Goal: Task Accomplishment & Management: Use online tool/utility

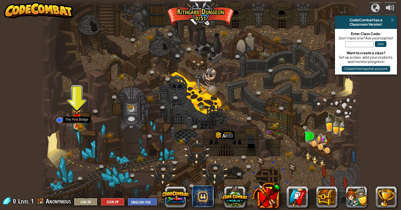
click at [75, 123] on img at bounding box center [77, 118] width 8 height 18
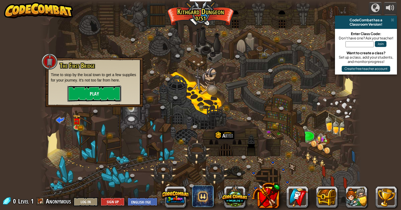
click at [98, 90] on button "Play" at bounding box center [94, 93] width 54 height 16
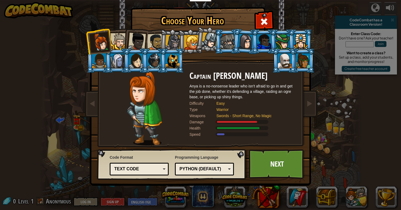
click at [139, 41] on div at bounding box center [137, 42] width 18 height 18
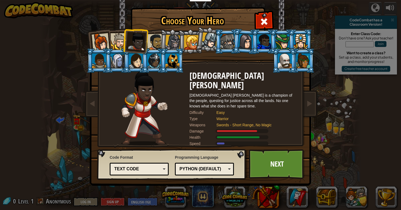
click at [160, 42] on li at bounding box center [172, 42] width 26 height 26
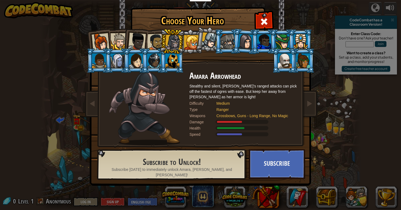
click at [136, 42] on div at bounding box center [137, 42] width 18 height 18
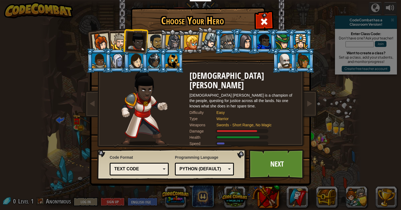
click at [122, 43] on div at bounding box center [119, 41] width 16 height 16
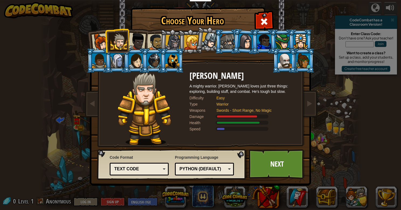
click at [103, 41] on div at bounding box center [101, 42] width 18 height 18
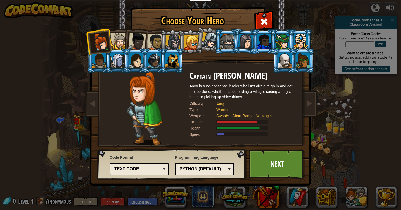
click at [139, 46] on div at bounding box center [137, 42] width 18 height 18
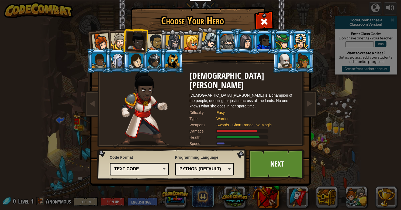
click at [185, 170] on div "Python (Default)" at bounding box center [203, 169] width 47 height 6
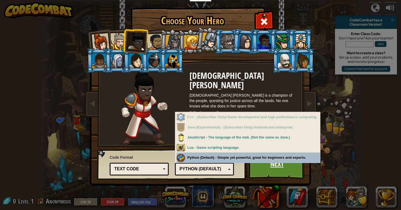
click at [271, 168] on link "Next" at bounding box center [277, 164] width 56 height 30
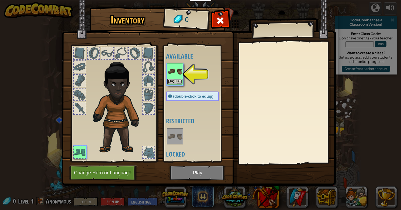
click at [174, 67] on img at bounding box center [174, 71] width 15 height 15
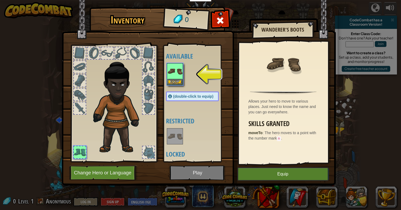
click at [270, 166] on img at bounding box center [199, 88] width 274 height 196
